Goal: Find specific page/section: Find specific page/section

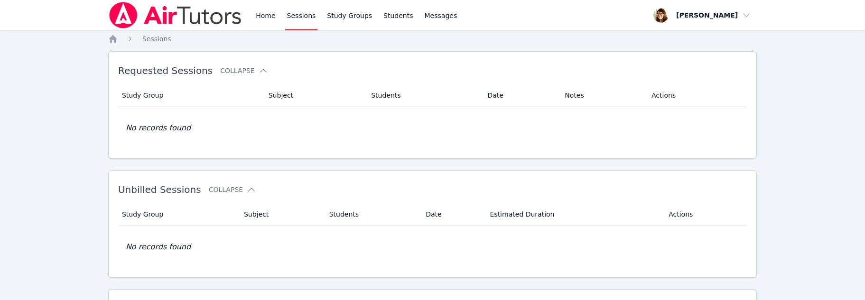
click at [318, 27] on link "Sessions" at bounding box center [301, 15] width 33 height 30
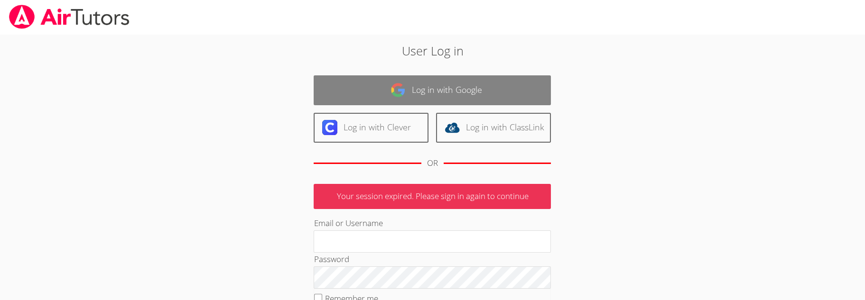
click at [443, 105] on link "Log in with Google" at bounding box center [431, 90] width 237 height 30
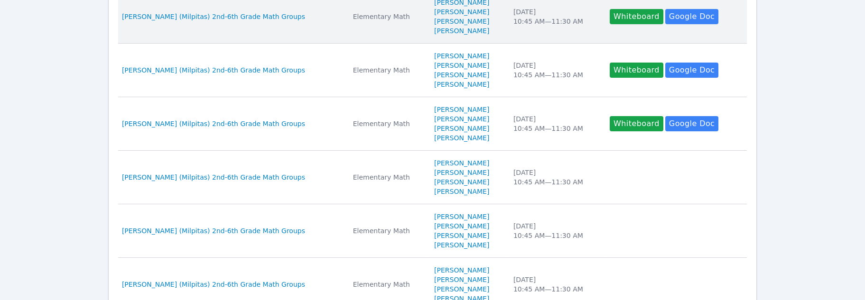
scroll to position [266, 0]
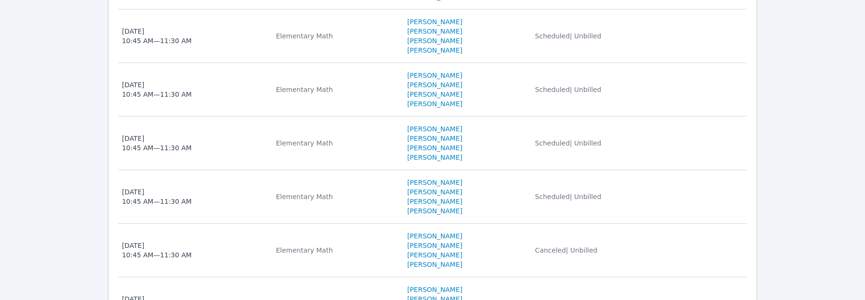
scroll to position [417, 0]
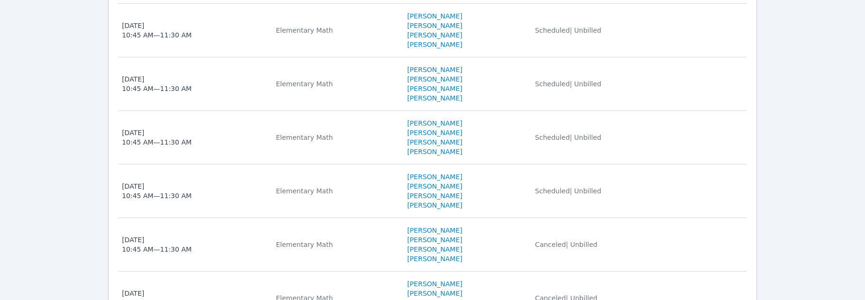
scroll to position [266, 0]
